Goal: Task Accomplishment & Management: Complete application form

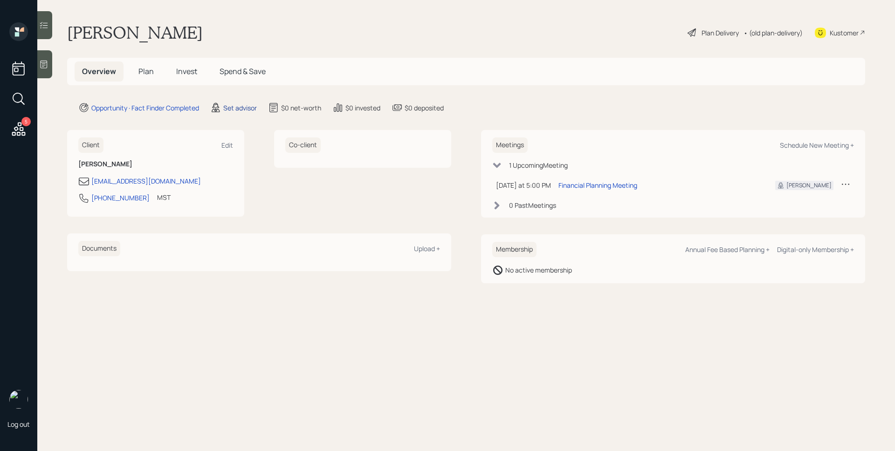
click at [231, 109] on div "Set advisor" at bounding box center [240, 108] width 34 height 10
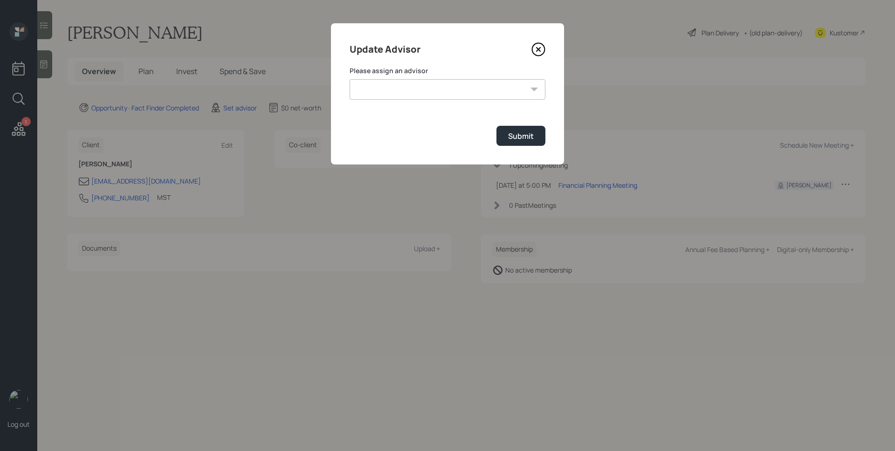
click at [363, 89] on select "Treva Nostdahl Jonah Coleman Tyler End James DiStasi Sami Boghos Eric Schwartz …" at bounding box center [448, 89] width 196 height 21
select select "d946c976-65aa-4529-ac9d-02c4f1114fc0"
click at [350, 79] on select "Treva Nostdahl Jonah Coleman Tyler End James DiStasi Sami Boghos Eric Schwartz …" at bounding box center [448, 89] width 196 height 21
click at [512, 139] on div "Submit" at bounding box center [521, 136] width 26 height 10
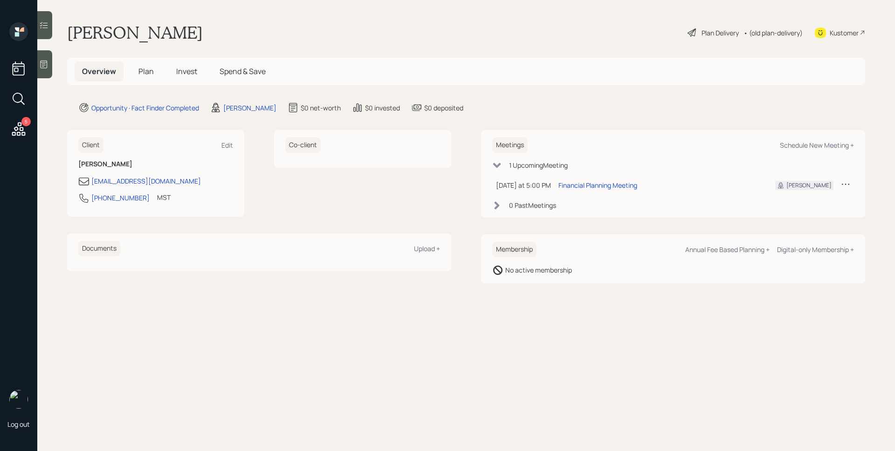
click at [47, 64] on icon at bounding box center [43, 64] width 9 height 9
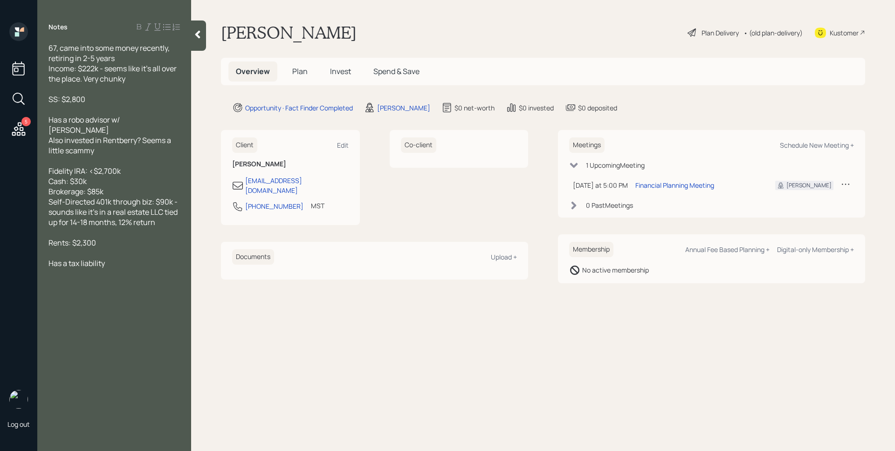
click at [305, 76] on span "Plan" at bounding box center [299, 71] width 15 height 10
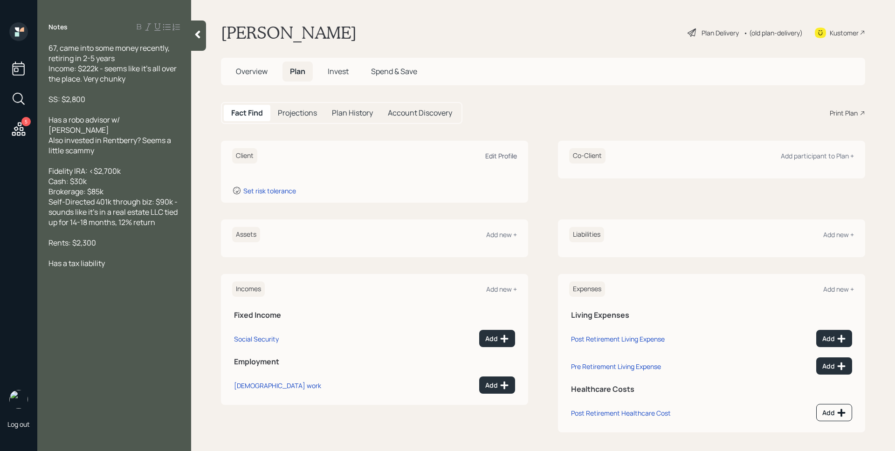
click at [495, 156] on div "Edit Profile" at bounding box center [501, 156] width 32 height 9
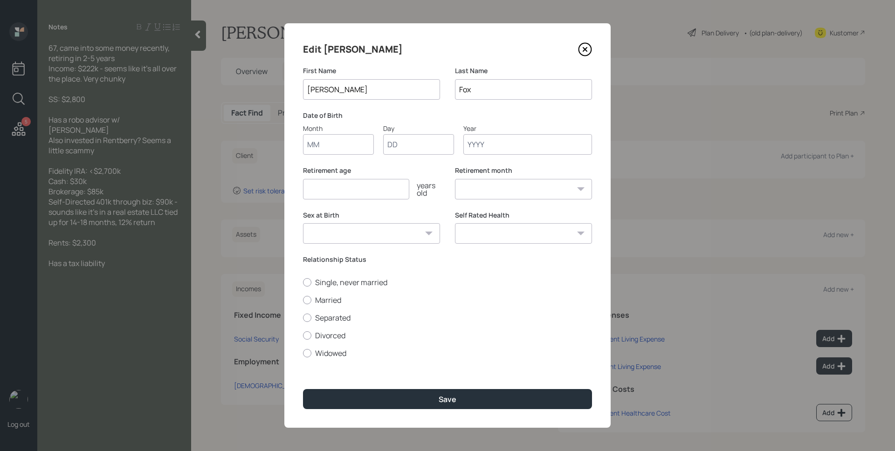
click at [344, 146] on input "Month" at bounding box center [338, 144] width 71 height 21
type input "01"
type input "1958"
select select "1"
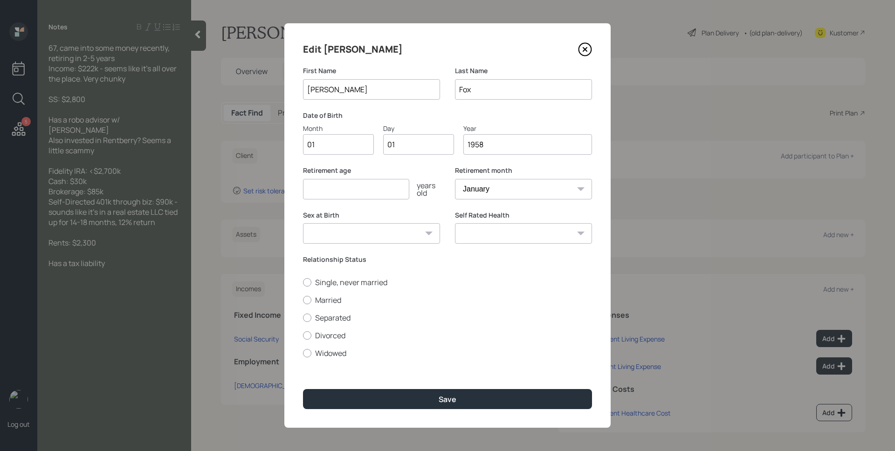
type input "1958"
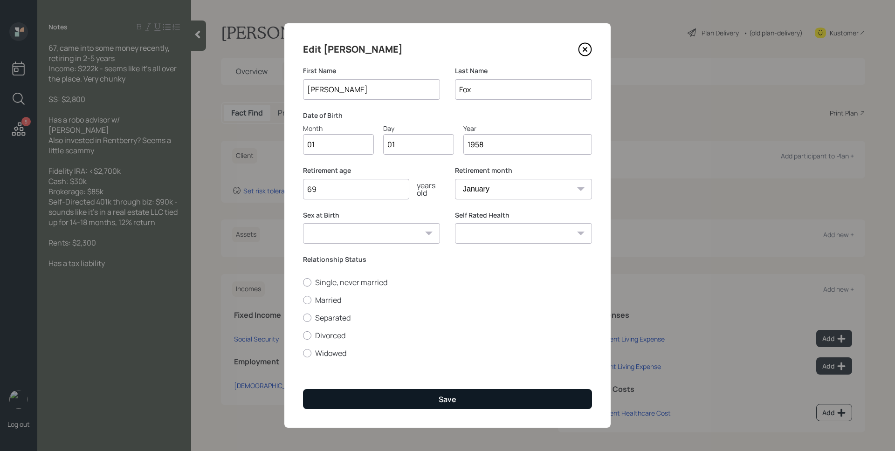
type input "69"
click at [458, 400] on button "Save" at bounding box center [447, 399] width 289 height 20
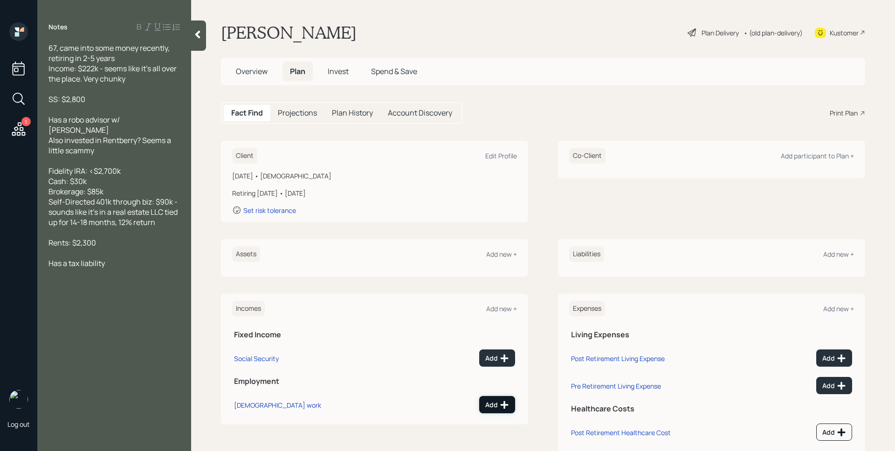
click at [501, 402] on icon at bounding box center [505, 405] width 8 height 8
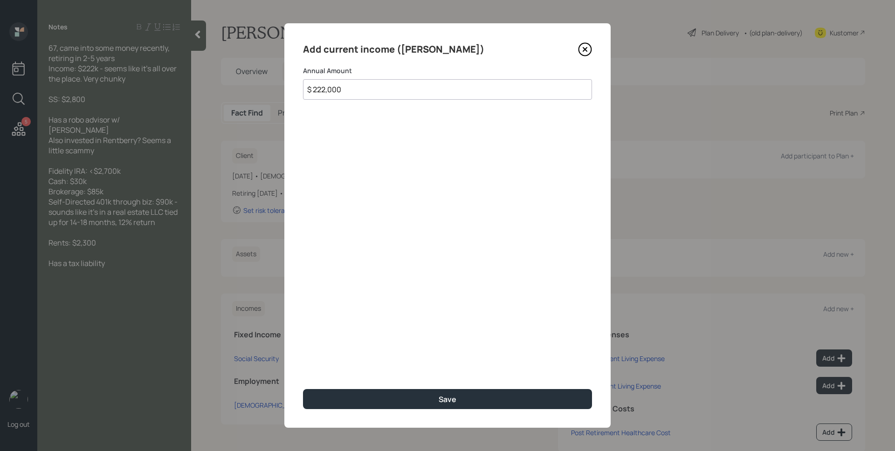
type input "$ 222,000"
click at [303, 389] on button "Save" at bounding box center [447, 399] width 289 height 20
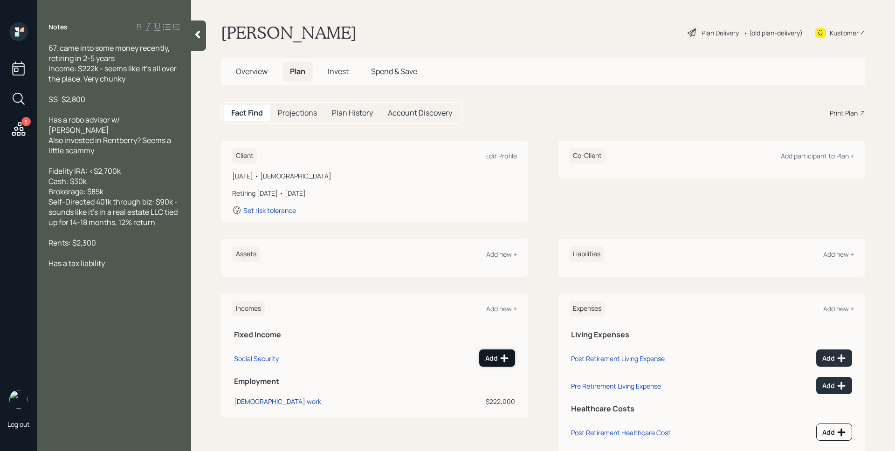
click at [491, 355] on div "Add" at bounding box center [497, 358] width 24 height 9
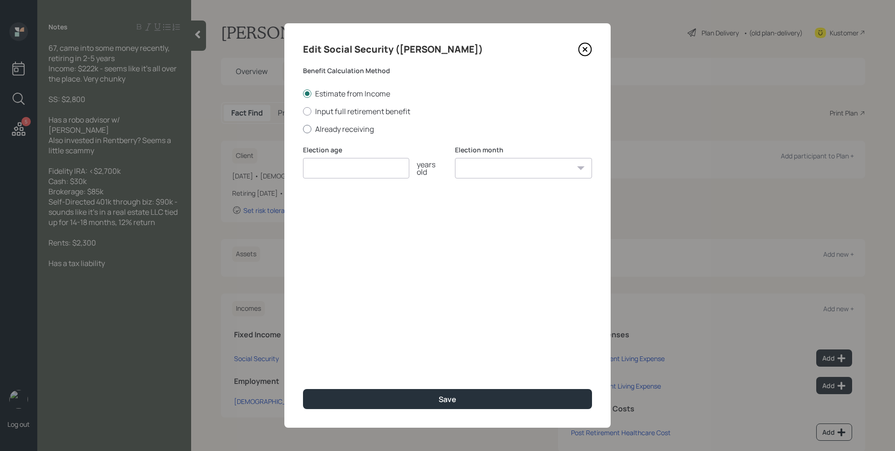
click at [323, 131] on label "Already receiving" at bounding box center [447, 129] width 289 height 10
click at [303, 129] on input "Already receiving" at bounding box center [303, 129] width 0 height 0
radio input "true"
click at [331, 167] on input "number" at bounding box center [356, 168] width 106 height 21
type input "67"
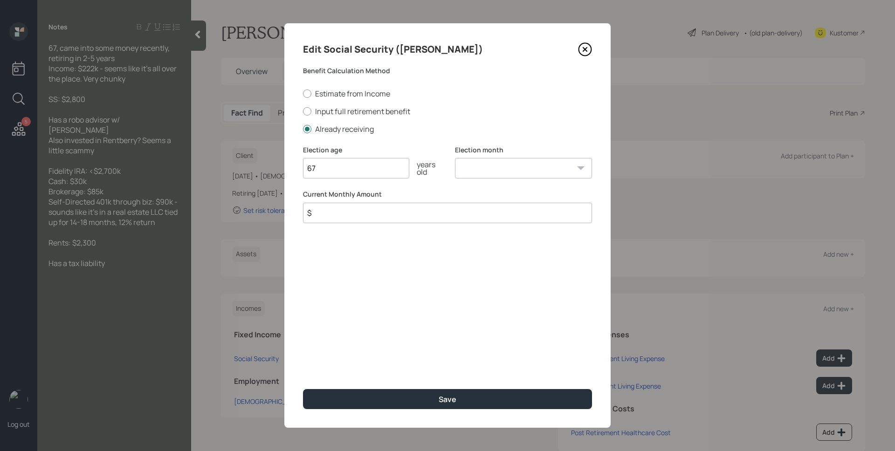
select select "1"
click at [455, 158] on select "January February March April May June July August September October November De…" at bounding box center [523, 168] width 137 height 21
type input "$ 2,800"
click at [303, 389] on button "Save" at bounding box center [447, 399] width 289 height 20
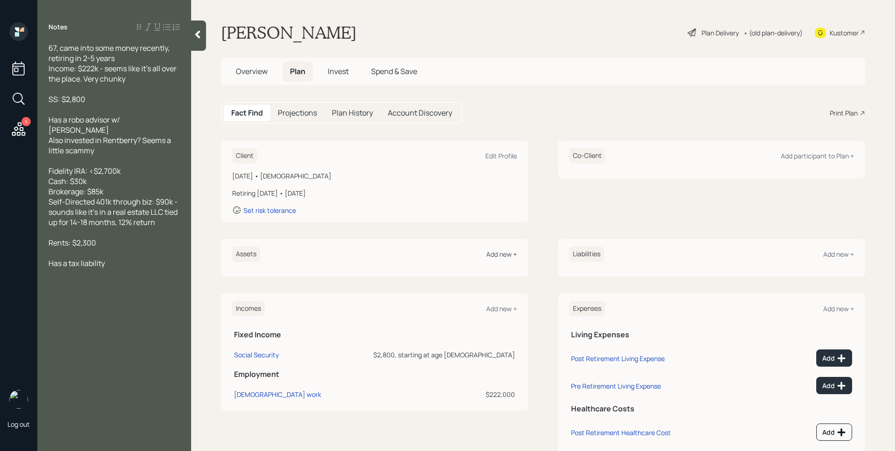
click at [503, 256] on div "Add new +" at bounding box center [501, 254] width 31 height 9
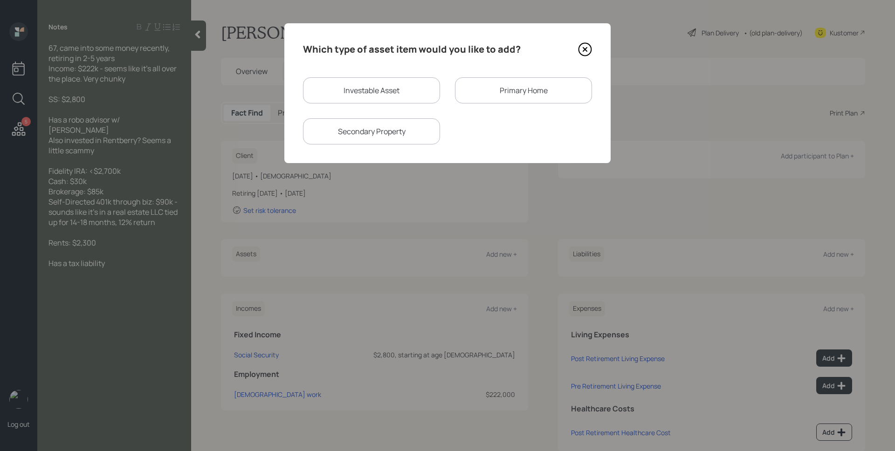
click at [367, 86] on div "Investable Asset" at bounding box center [371, 90] width 137 height 26
select select "taxable"
select select "balanced"
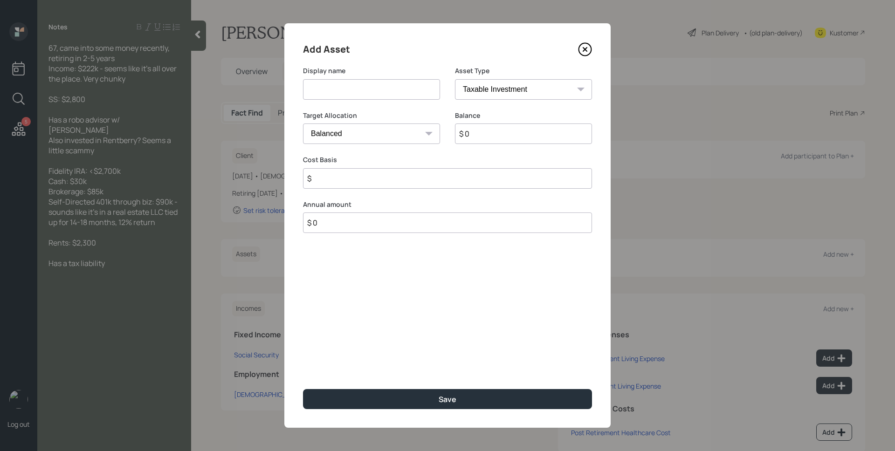
click at [367, 86] on input at bounding box center [371, 89] width 137 height 21
type input "Fidelity IRA"
click at [500, 83] on select "SEP IRA IRA Roth IRA 401(k) Roth 401(k) 403(b) Roth 403(b) 457(b) Roth 457(b) H…" at bounding box center [523, 89] width 137 height 21
select select "ira"
click at [455, 79] on select "SEP IRA IRA Roth IRA 401(k) Roth 401(k) 403(b) Roth 403(b) 457(b) Roth 457(b) H…" at bounding box center [523, 89] width 137 height 21
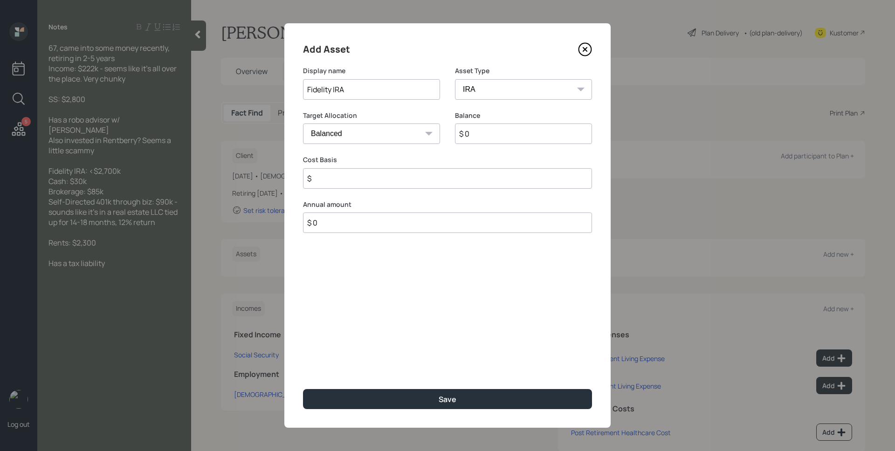
type input "$"
click at [495, 141] on input "$ 0" at bounding box center [523, 134] width 137 height 21
type input "$ 2,700"
type input "$ 0"
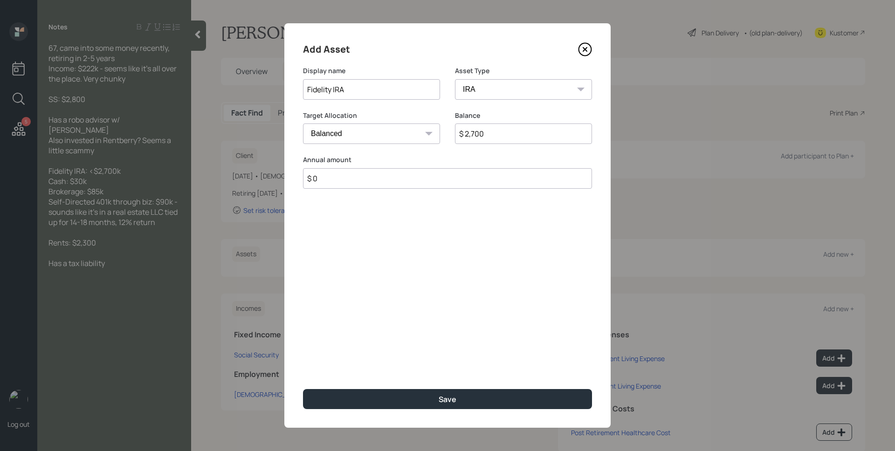
click at [303, 389] on button "Save" at bounding box center [447, 399] width 289 height 20
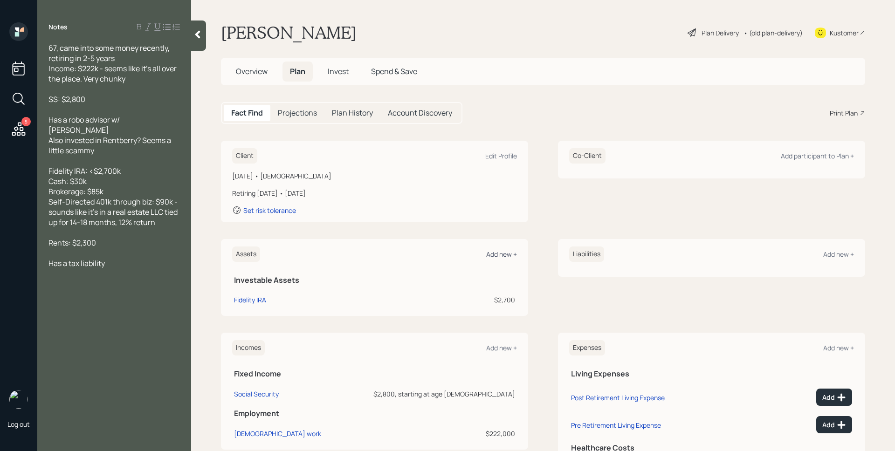
click at [503, 254] on div "Add new +" at bounding box center [501, 254] width 31 height 9
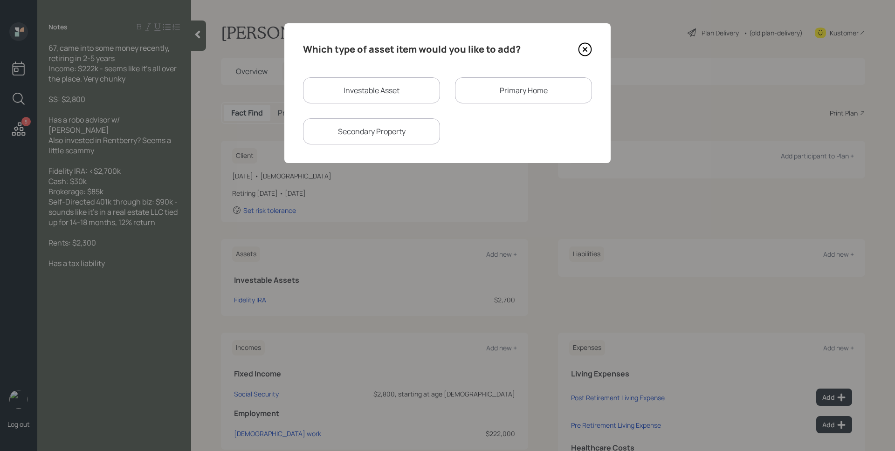
click at [388, 90] on div "Investable Asset" at bounding box center [371, 90] width 137 height 26
select select "taxable"
select select "balanced"
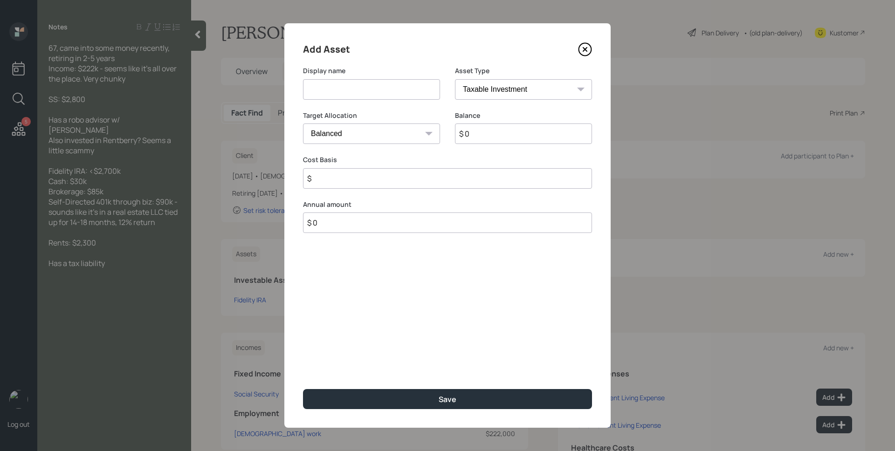
click at [378, 90] on input at bounding box center [371, 89] width 137 height 21
type input "Cash"
click at [505, 94] on select "SEP IRA IRA Roth IRA 401(k) Roth 401(k) 403(b) Roth 403(b) 457(b) Roth 457(b) H…" at bounding box center [523, 89] width 137 height 21
select select "cash"
click at [455, 79] on select "SEP IRA IRA Roth IRA 401(k) Roth 401(k) 403(b) Roth 403(b) 457(b) Roth 457(b) H…" at bounding box center [523, 89] width 137 height 21
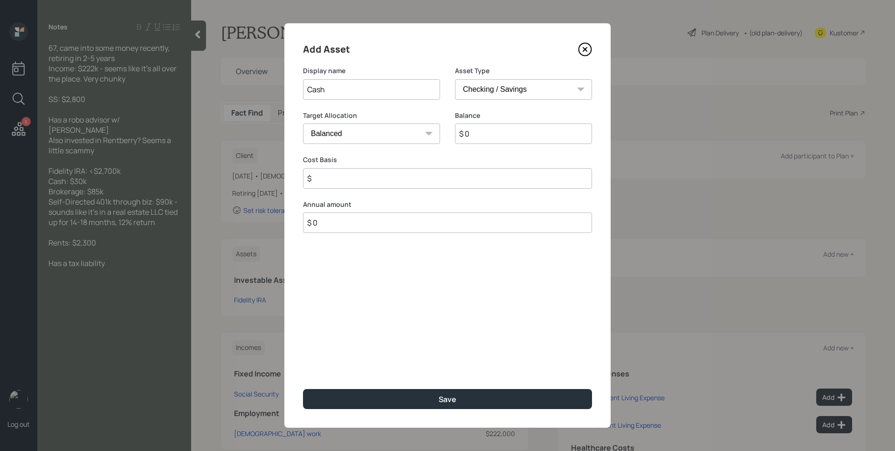
type input "$"
click at [498, 133] on input "$ 0" at bounding box center [447, 134] width 289 height 21
type input "$ 3"
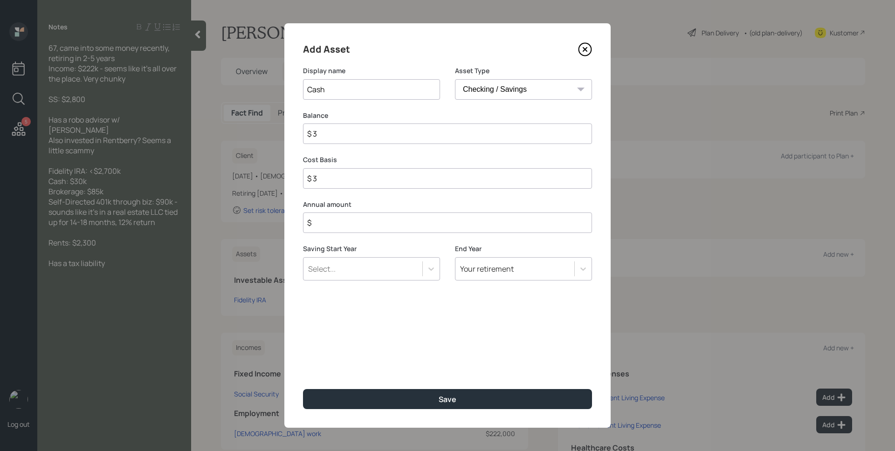
type input "$ 30"
type input "$ 300"
type input "$ 3,000"
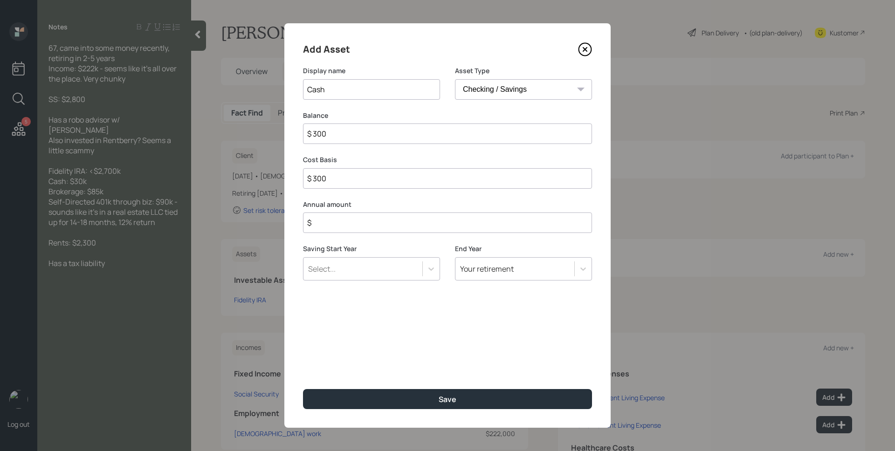
type input "$ 3,000"
type input "$ 30,000"
type input "$ 0"
click at [303, 389] on button "Save" at bounding box center [447, 399] width 289 height 20
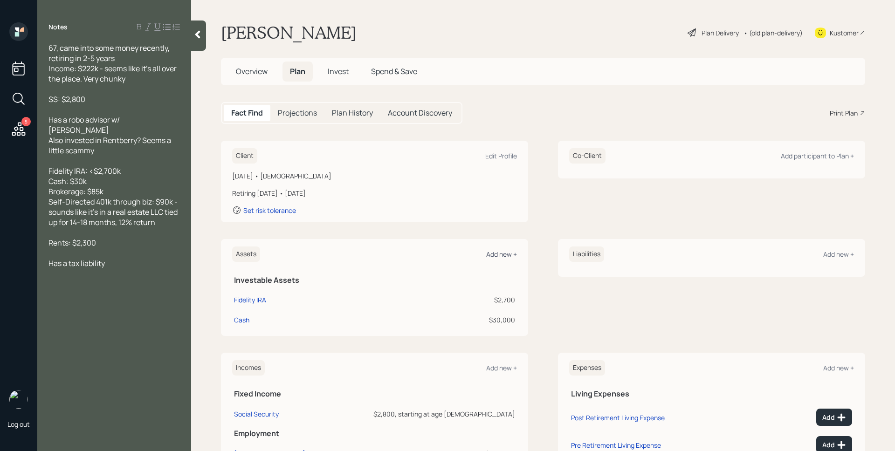
click at [496, 255] on div "Add new +" at bounding box center [501, 254] width 31 height 9
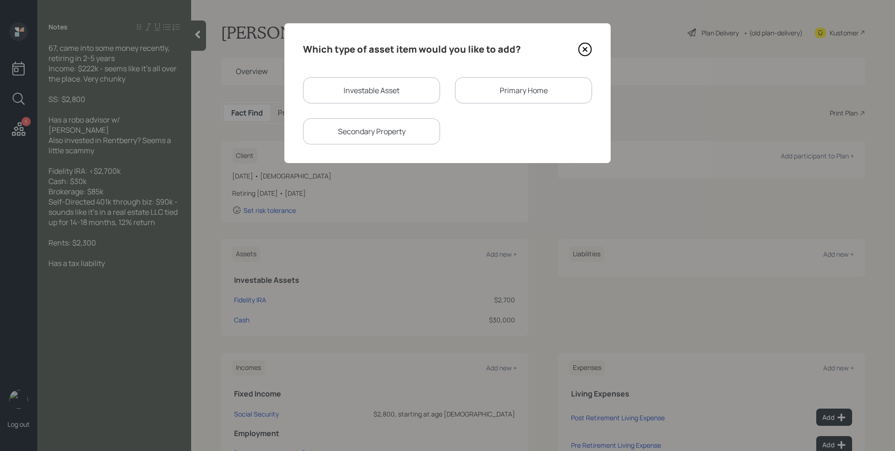
click at [396, 92] on div "Investable Asset" at bounding box center [371, 90] width 137 height 26
select select "taxable"
select select "balanced"
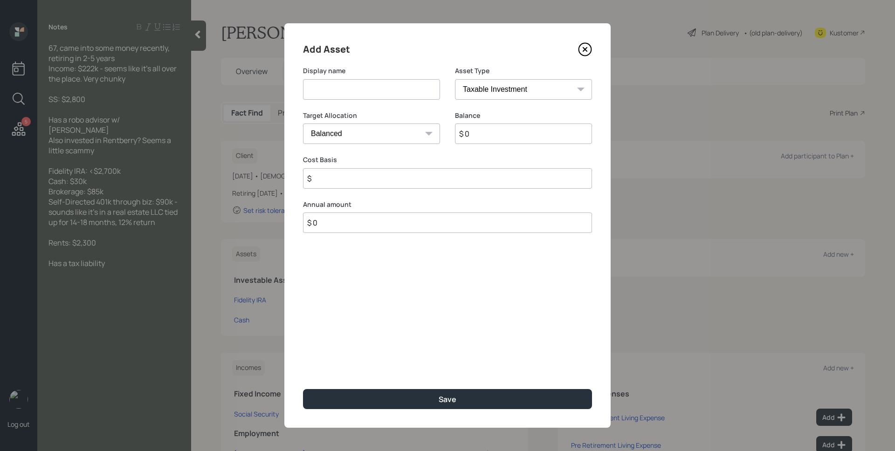
click at [396, 92] on input at bounding box center [371, 89] width 137 height 21
type input "Brokerage"
click at [520, 134] on input "$ 0" at bounding box center [523, 134] width 137 height 21
type input "$ 85,000"
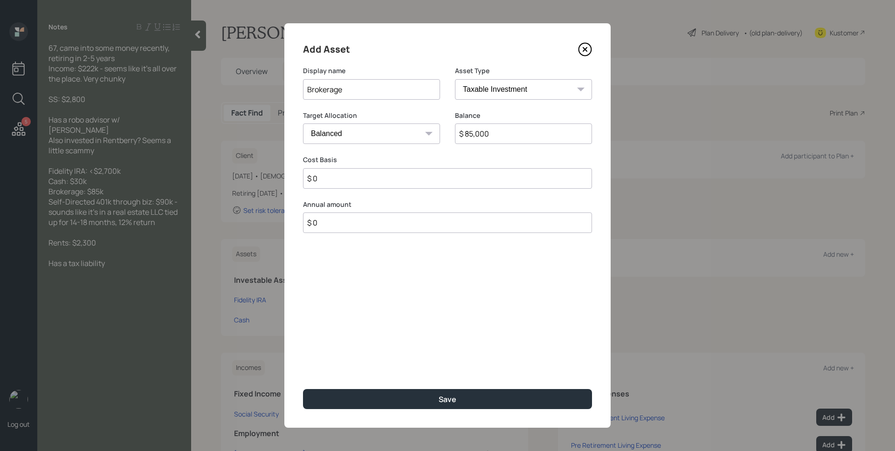
type input "$ 0"
click at [303, 389] on button "Save" at bounding box center [447, 399] width 289 height 20
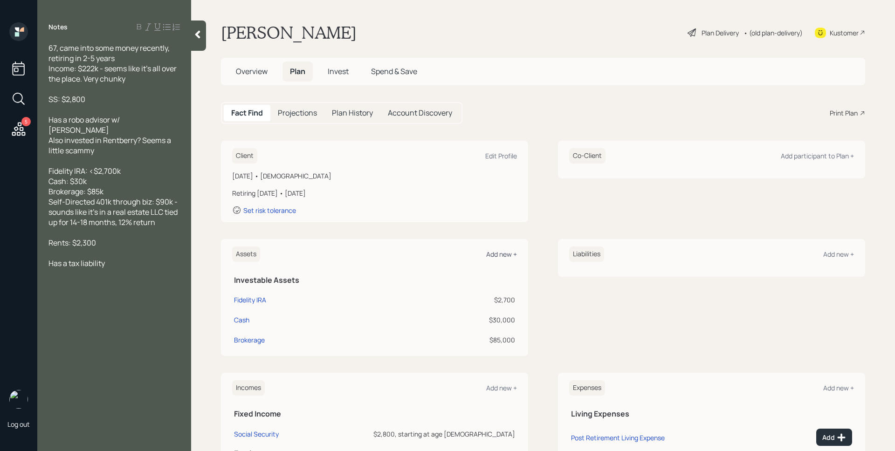
click at [510, 255] on div "Add new +" at bounding box center [501, 254] width 31 height 9
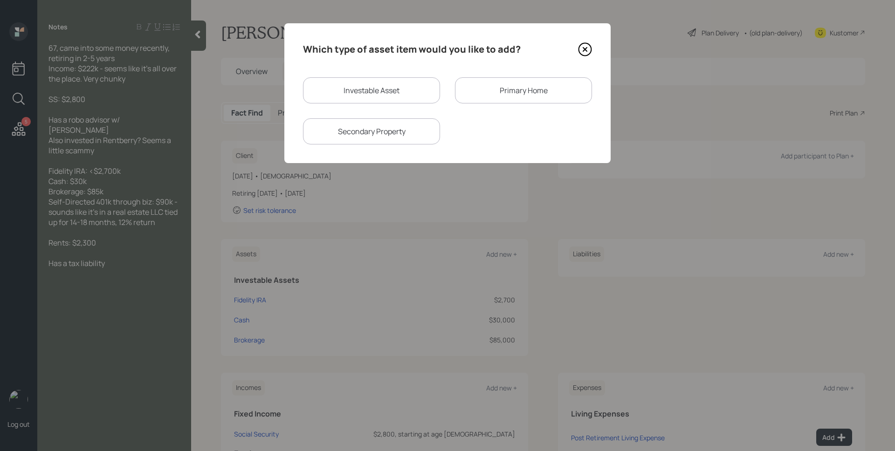
click at [359, 91] on div "Investable Asset" at bounding box center [371, 90] width 137 height 26
select select "taxable"
select select "balanced"
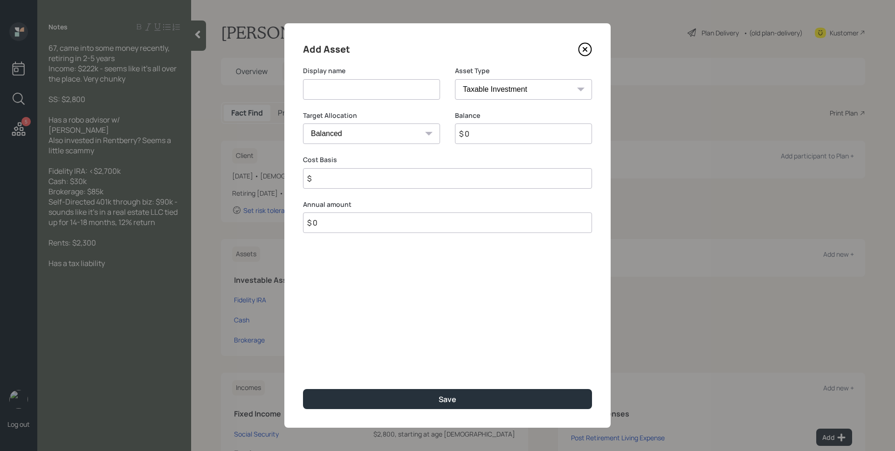
click at [359, 91] on input at bounding box center [371, 89] width 137 height 21
type input "Self-Directed 401k"
click at [499, 83] on select "SEP IRA IRA Roth IRA 401(k) Roth 401(k) 403(b) Roth 403(b) 457(b) Roth 457(b) H…" at bounding box center [523, 89] width 137 height 21
select select "company_sponsored"
click at [455, 79] on select "SEP IRA IRA Roth IRA 401(k) Roth 401(k) 403(b) Roth 403(b) 457(b) Roth 457(b) H…" at bounding box center [523, 89] width 137 height 21
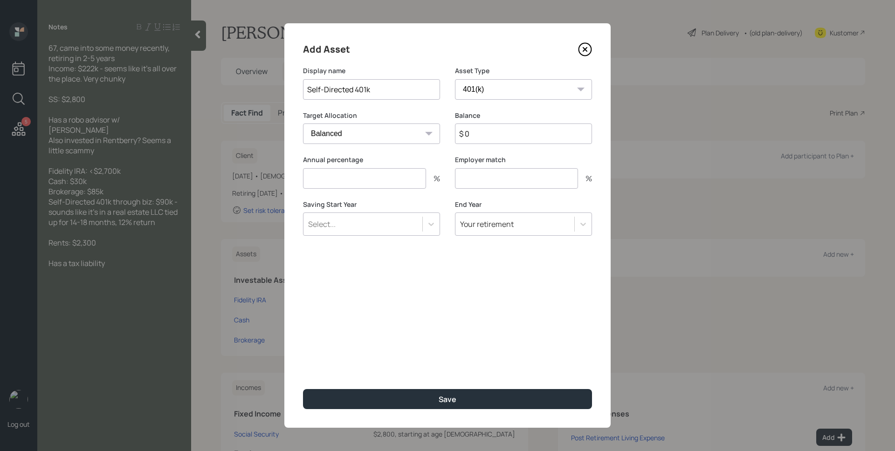
click at [487, 133] on input "$ 0" at bounding box center [523, 134] width 137 height 21
type input "$ 90,000"
click at [381, 174] on input "number" at bounding box center [364, 178] width 123 height 21
type input "0"
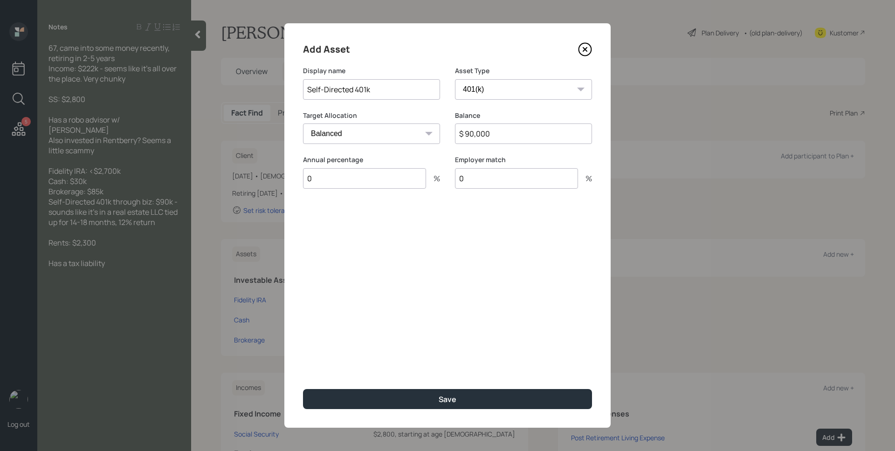
type input "0"
click at [303, 389] on button "Save" at bounding box center [447, 399] width 289 height 20
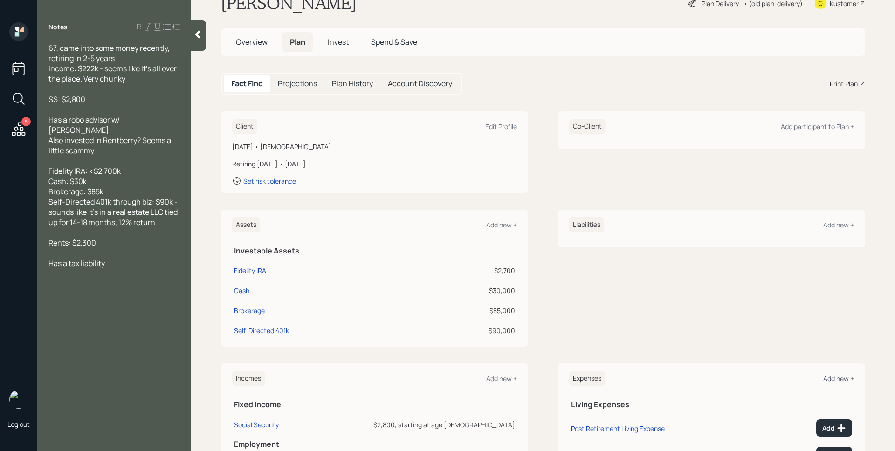
scroll to position [65, 0]
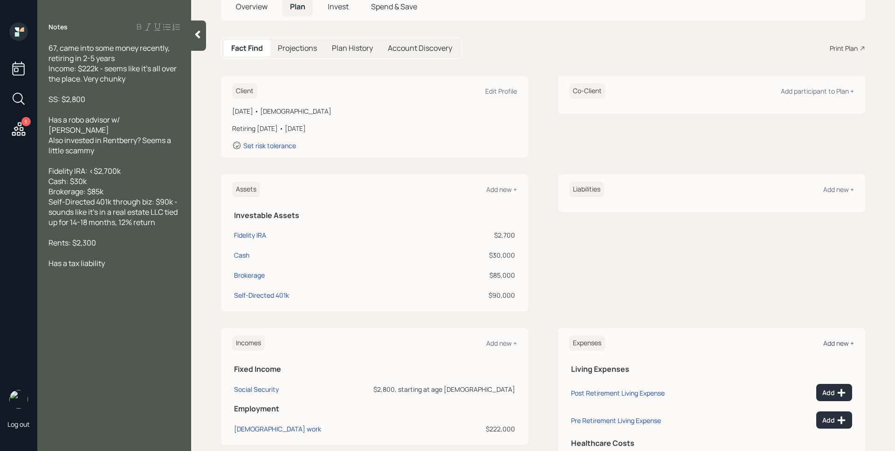
click at [823, 342] on div "Add new +" at bounding box center [838, 343] width 31 height 9
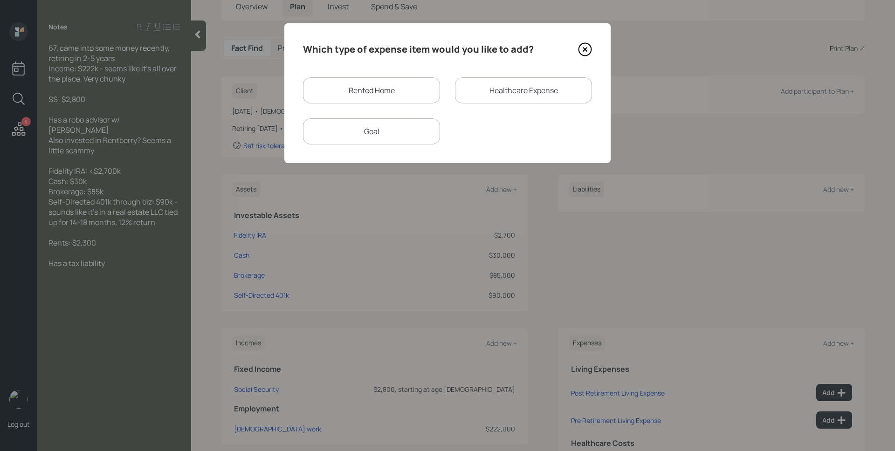
click at [423, 82] on div "Rented Home" at bounding box center [371, 90] width 137 height 26
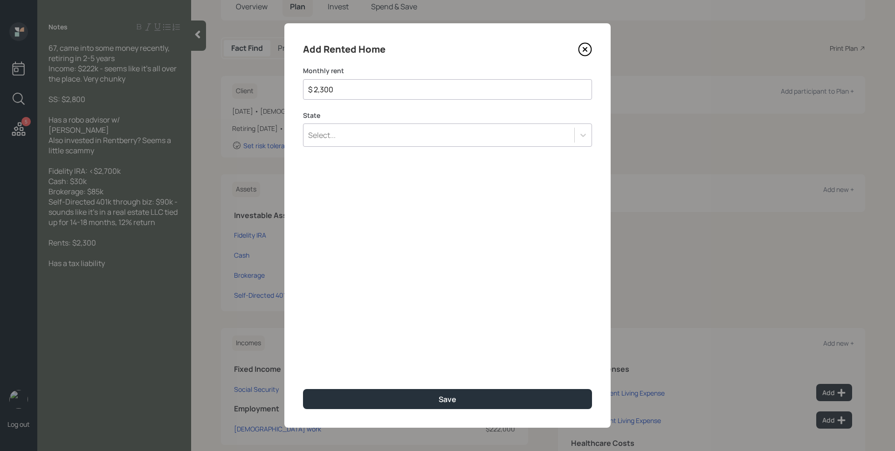
type input "$ 2,300"
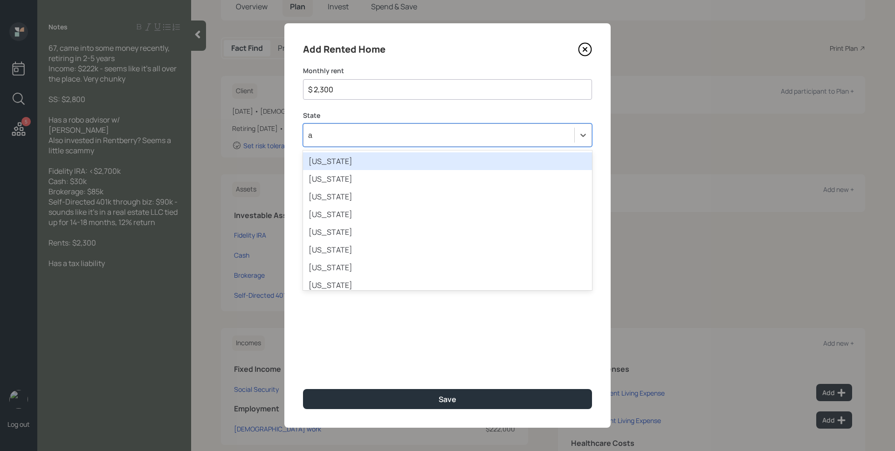
type input "ar"
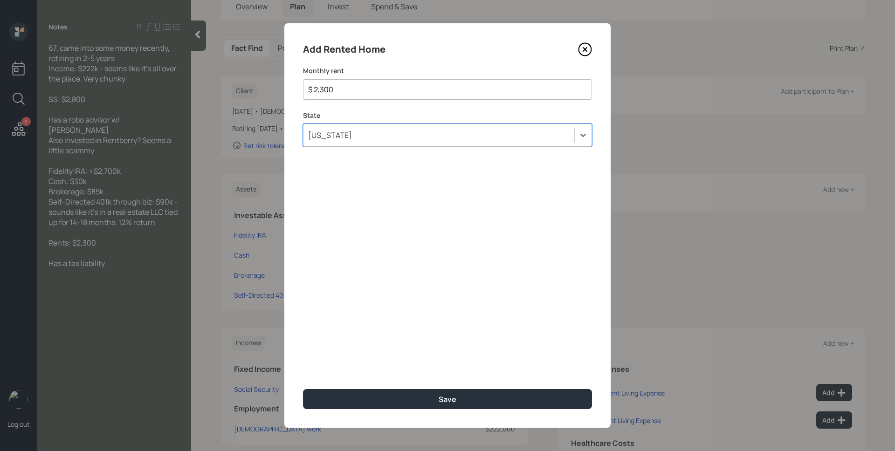
click at [303, 389] on button "Save" at bounding box center [447, 399] width 289 height 20
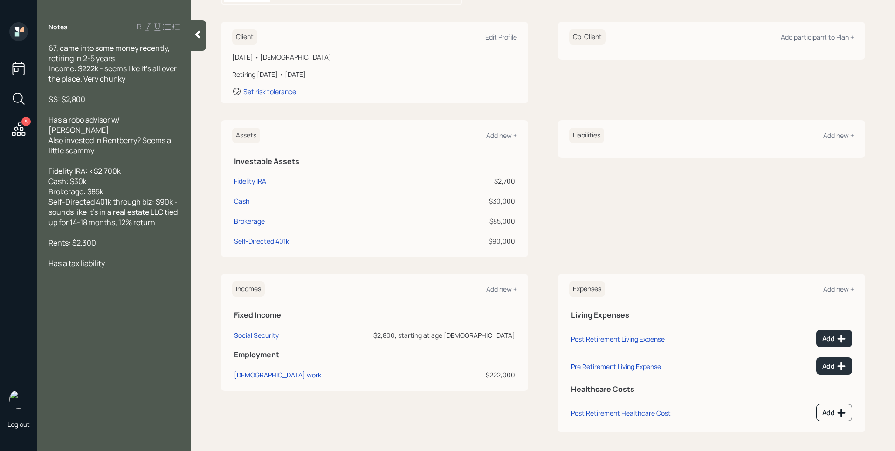
scroll to position [123, 0]
